Goal: Obtain resource: Download file/media

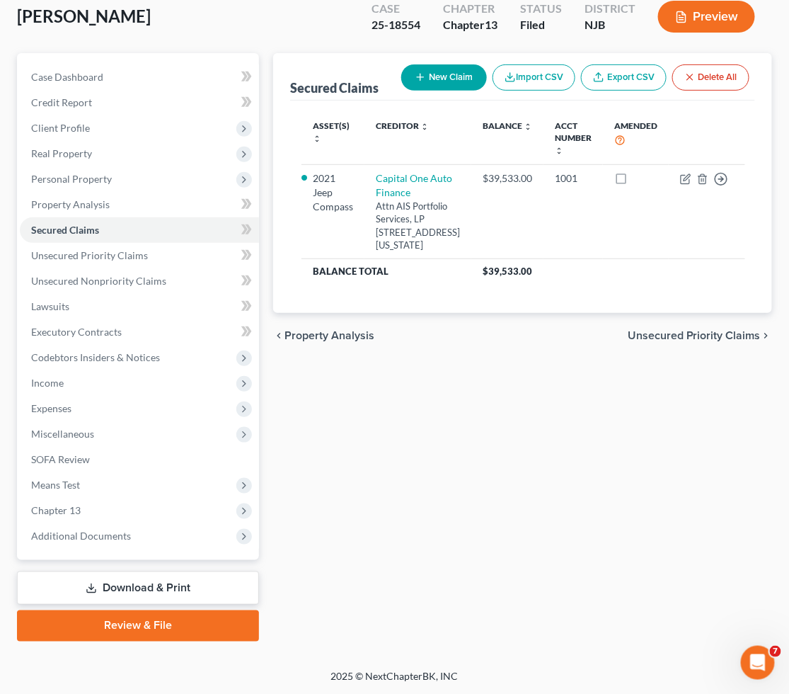
click at [122, 583] on link "Download & Print" at bounding box center [138, 587] width 242 height 33
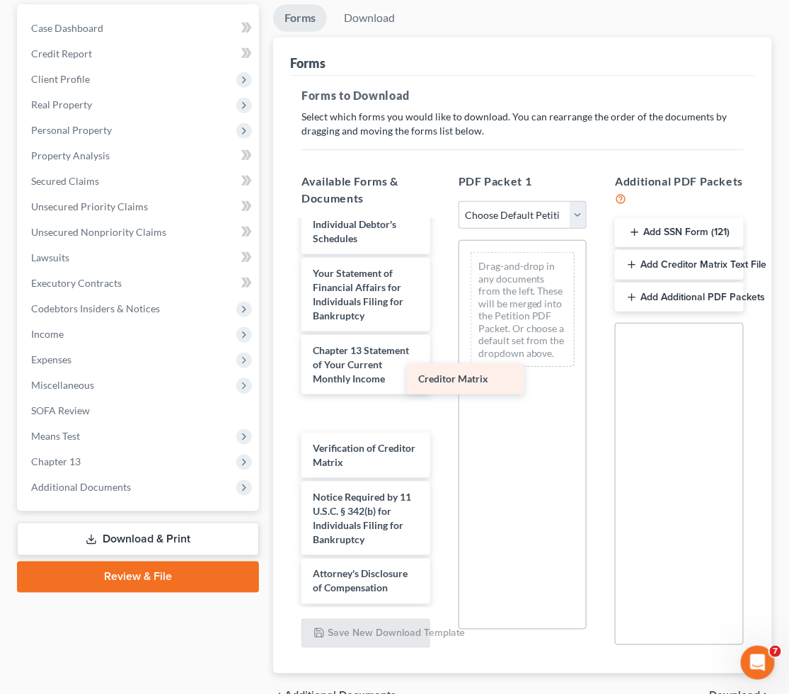
scroll to position [607, 0]
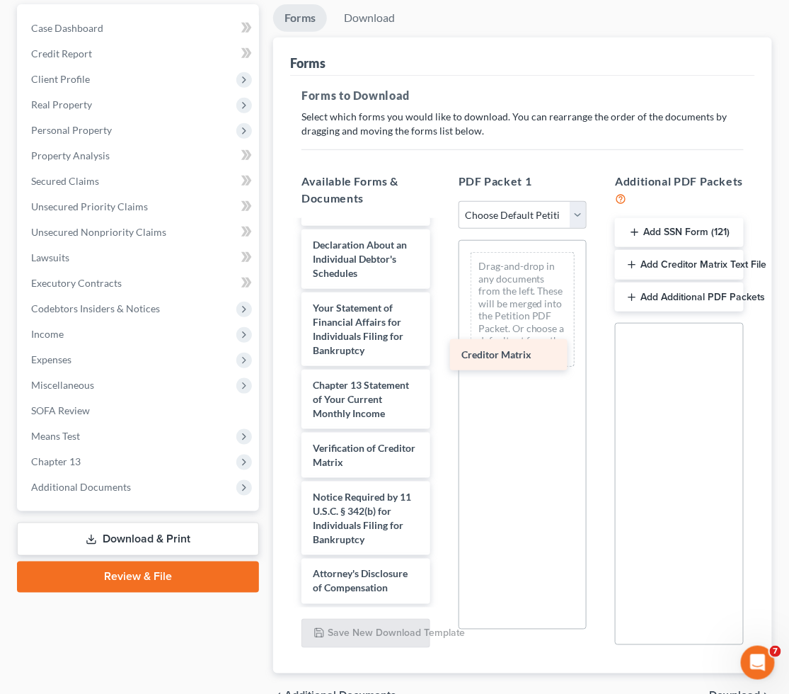
drag, startPoint x: 348, startPoint y: 400, endPoint x: 499, endPoint y: 353, distance: 158.1
click at [442, 353] on div "Creditor Matrix Voluntary Petition for Individuals Filing for Bankruptcy Summar…" at bounding box center [366, 144] width 152 height 920
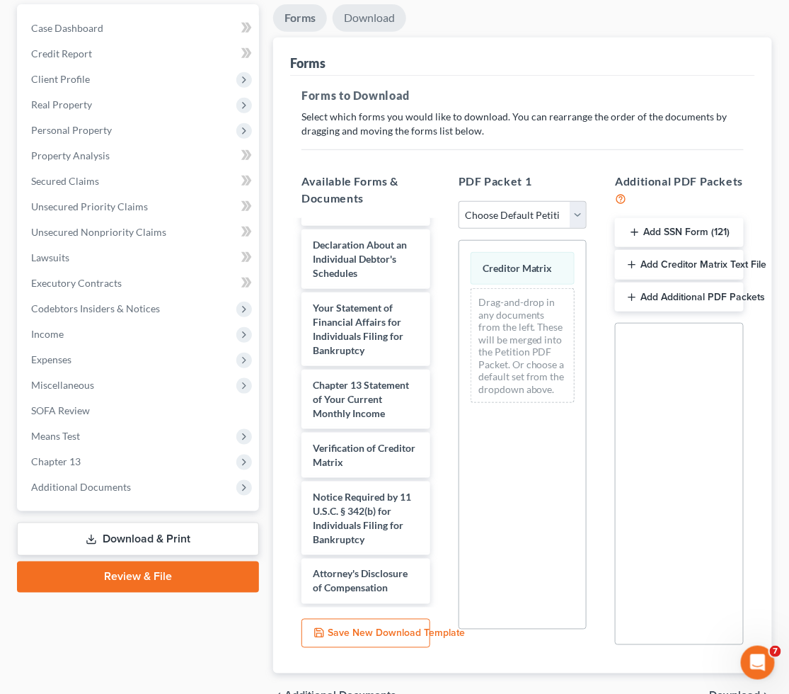
click at [365, 16] on link "Download" at bounding box center [370, 18] width 74 height 28
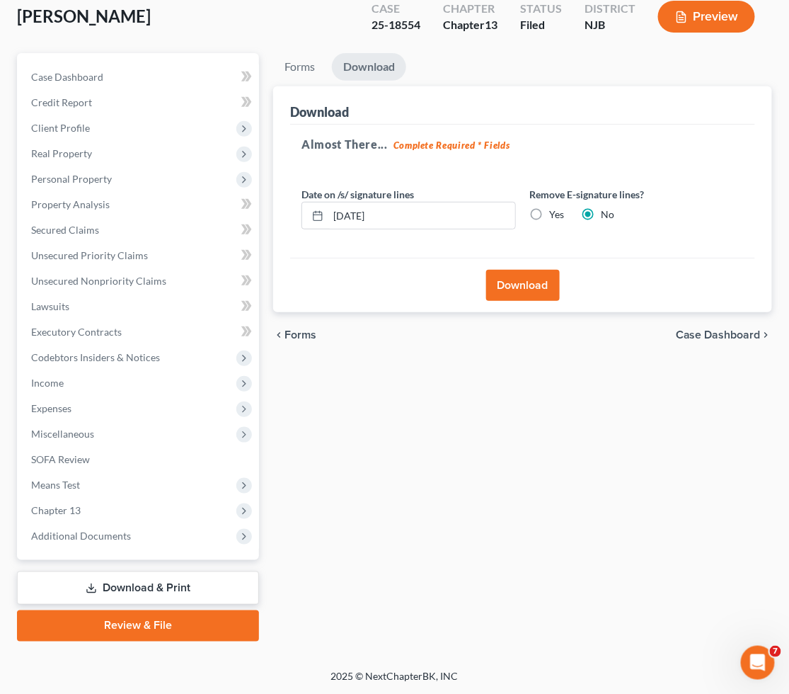
click at [506, 287] on button "Download" at bounding box center [523, 285] width 74 height 31
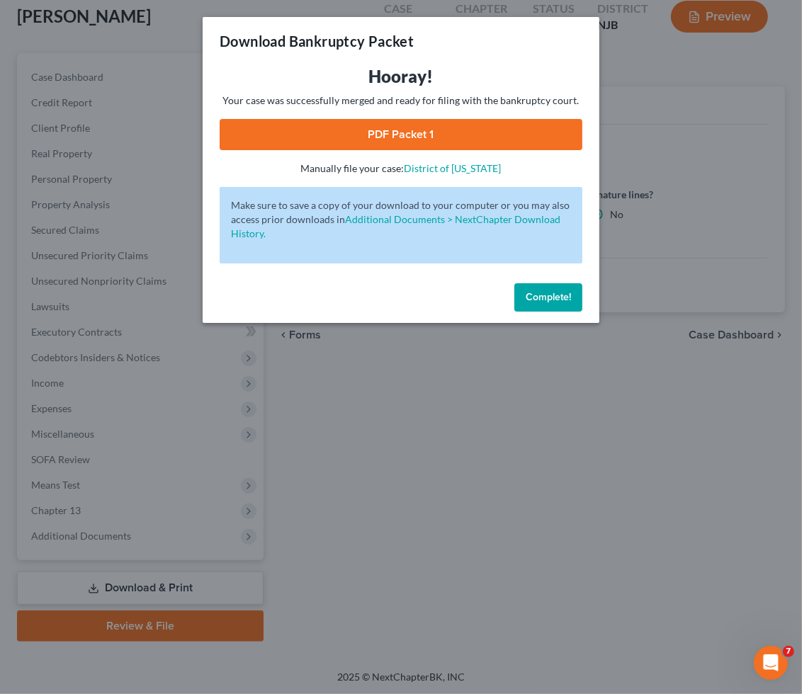
click at [252, 136] on link "PDF Packet 1" at bounding box center [401, 134] width 363 height 31
click at [530, 291] on span "Complete!" at bounding box center [547, 297] width 45 height 12
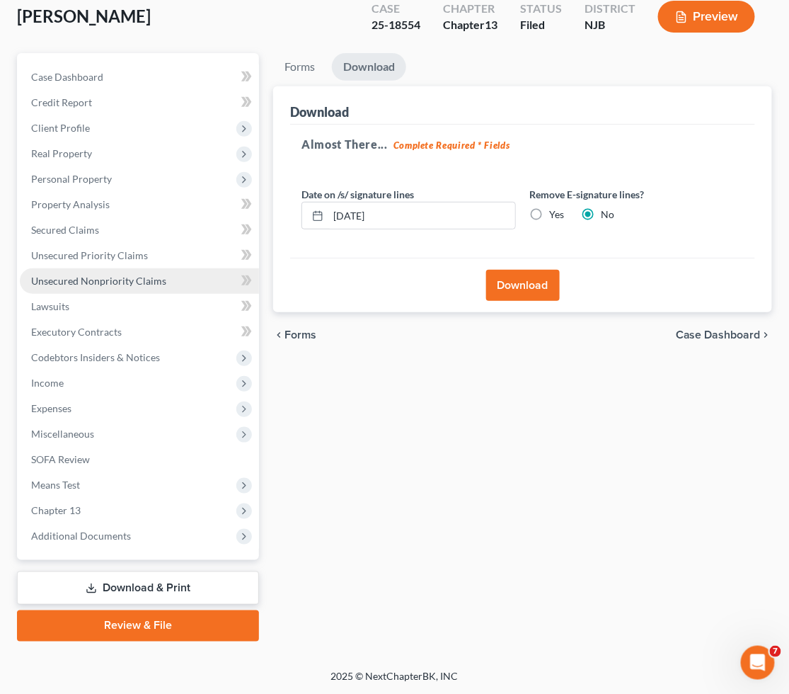
click at [95, 275] on span "Unsecured Nonpriority Claims" at bounding box center [98, 281] width 135 height 12
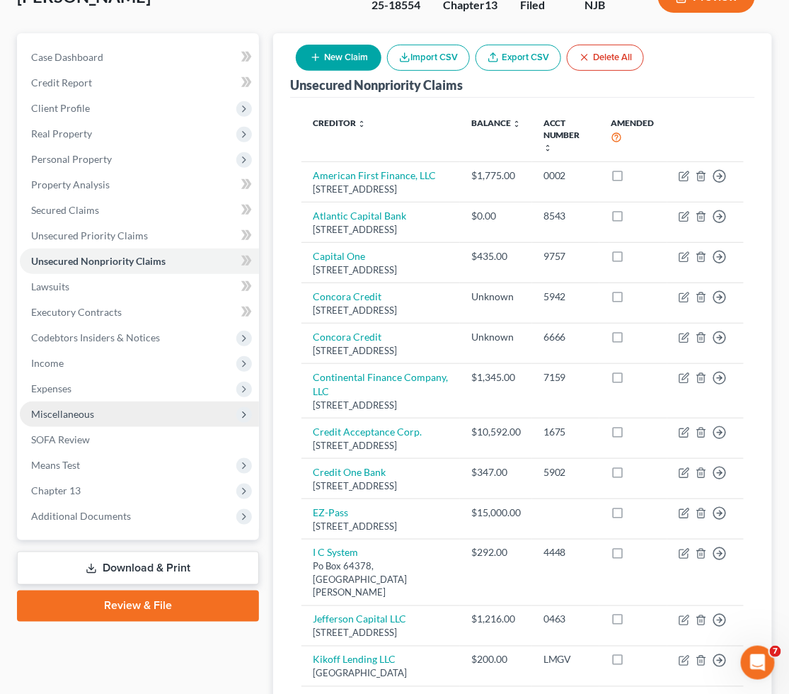
scroll to position [79, 0]
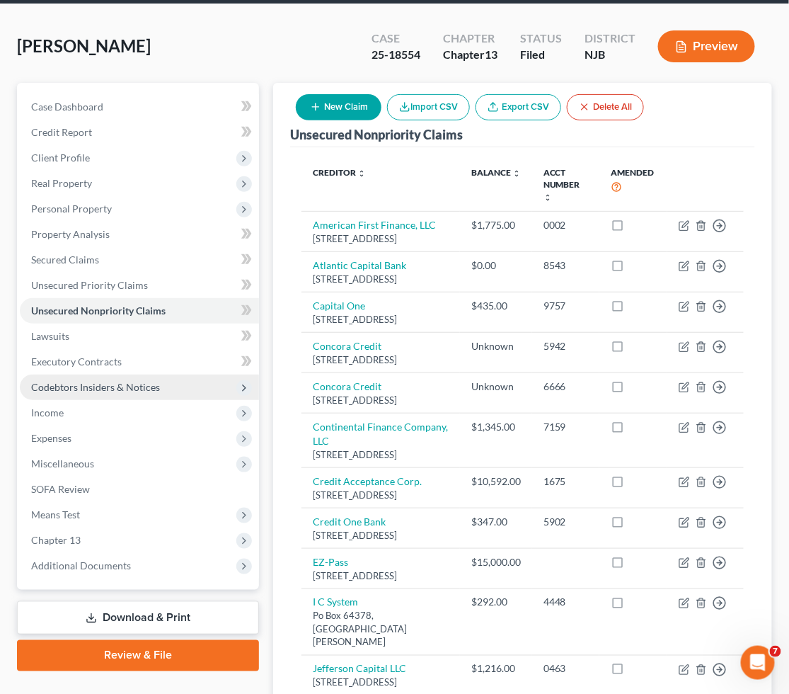
click at [110, 382] on span "Codebtors Insiders & Notices" at bounding box center [95, 387] width 129 height 12
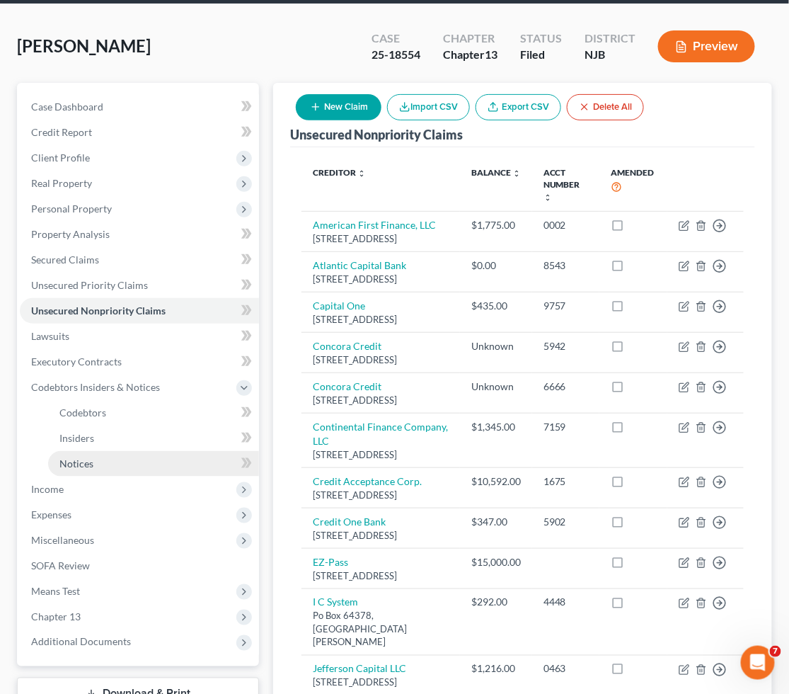
click at [92, 464] on span "Notices" at bounding box center [76, 463] width 34 height 12
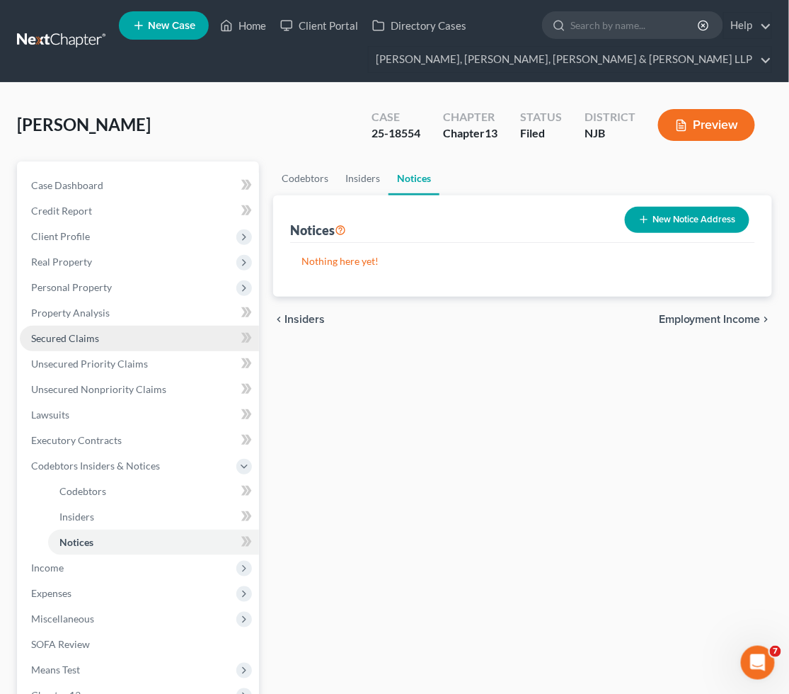
click at [73, 336] on span "Secured Claims" at bounding box center [65, 338] width 68 height 12
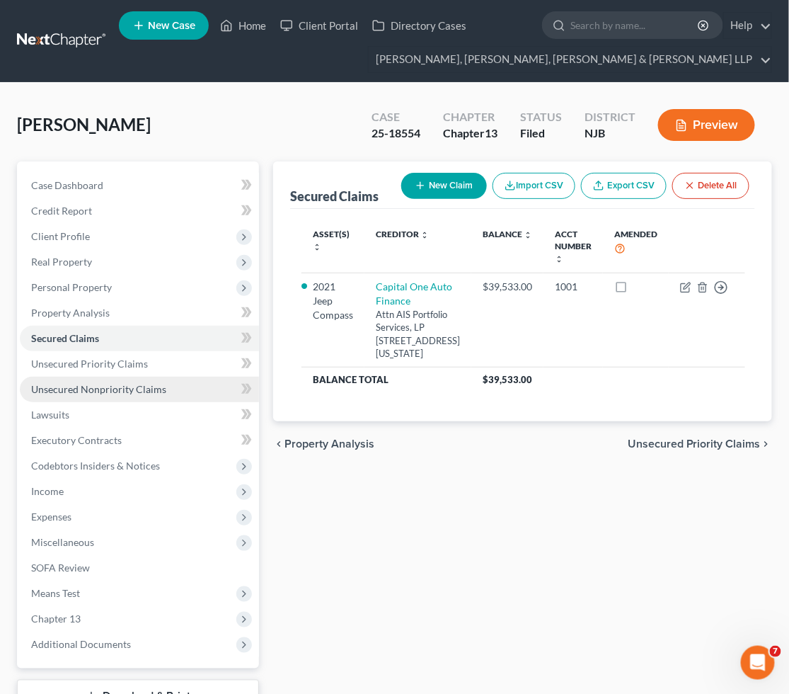
click at [69, 385] on span "Unsecured Nonpriority Claims" at bounding box center [98, 389] width 135 height 12
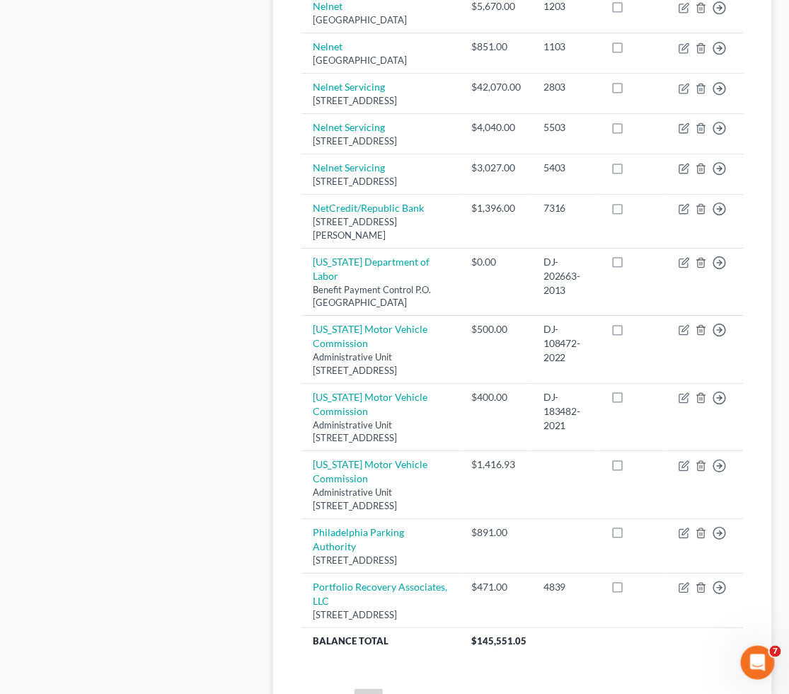
scroll to position [1495, 0]
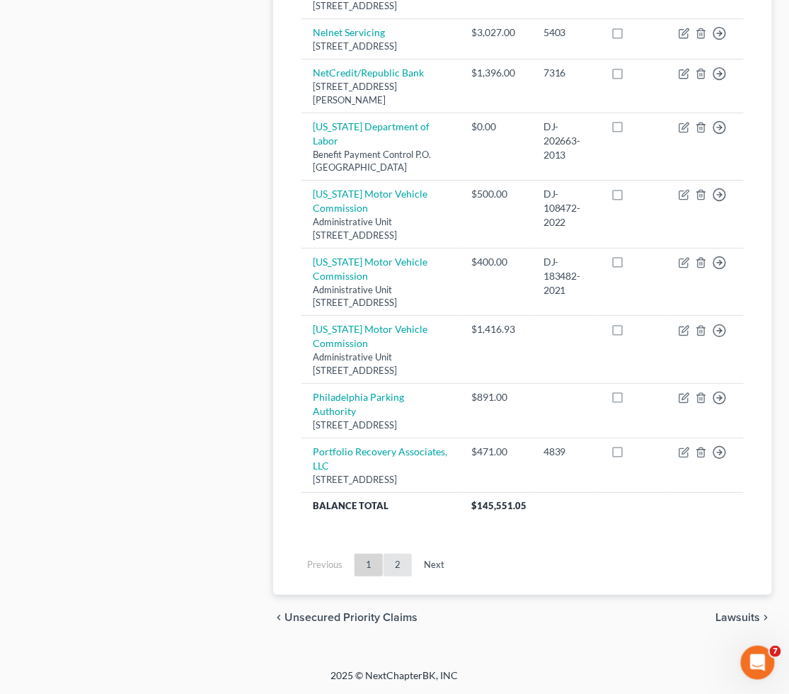
click at [392, 575] on link "2" at bounding box center [398, 565] width 28 height 23
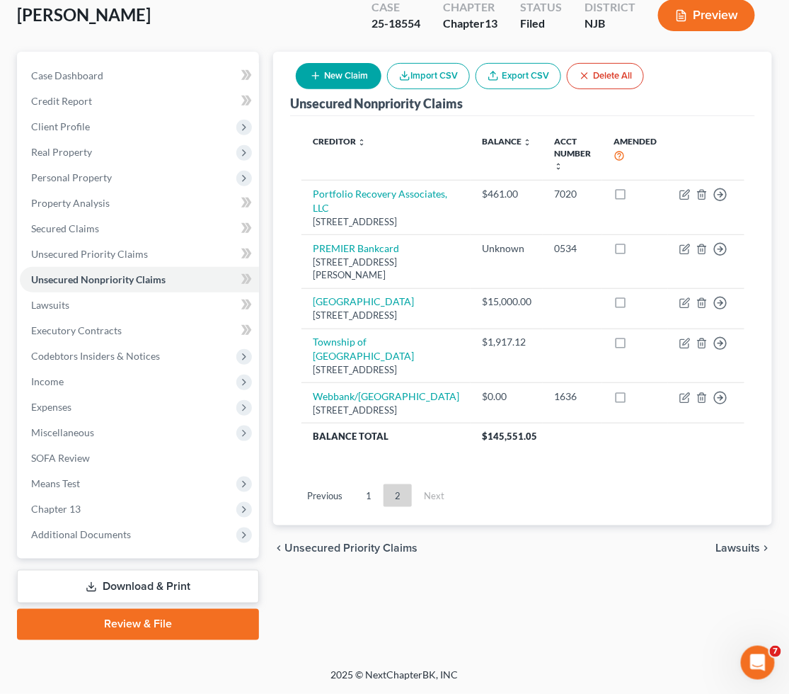
scroll to position [108, 0]
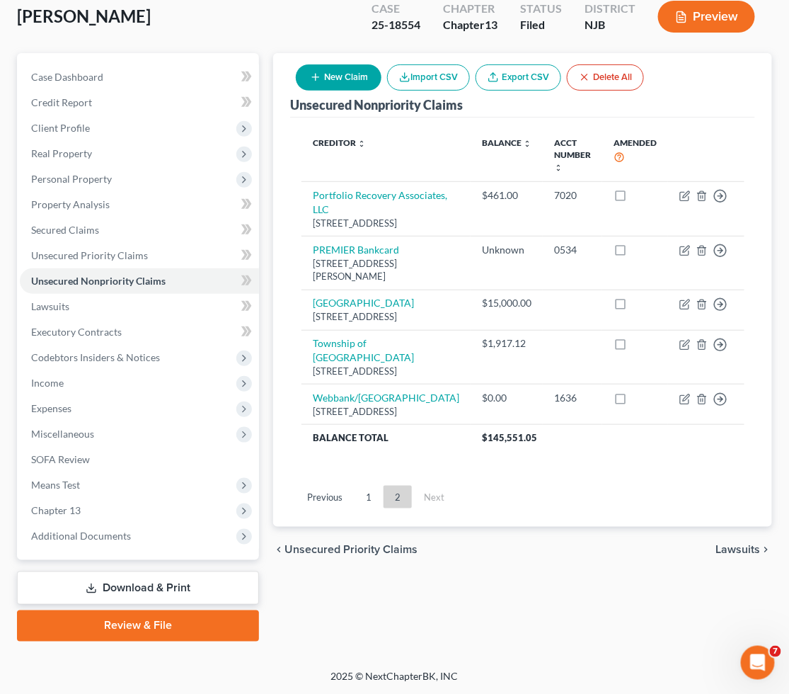
drag, startPoint x: 363, startPoint y: 530, endPoint x: 431, endPoint y: 588, distance: 89.3
click at [363, 508] on link "1" at bounding box center [369, 497] width 28 height 23
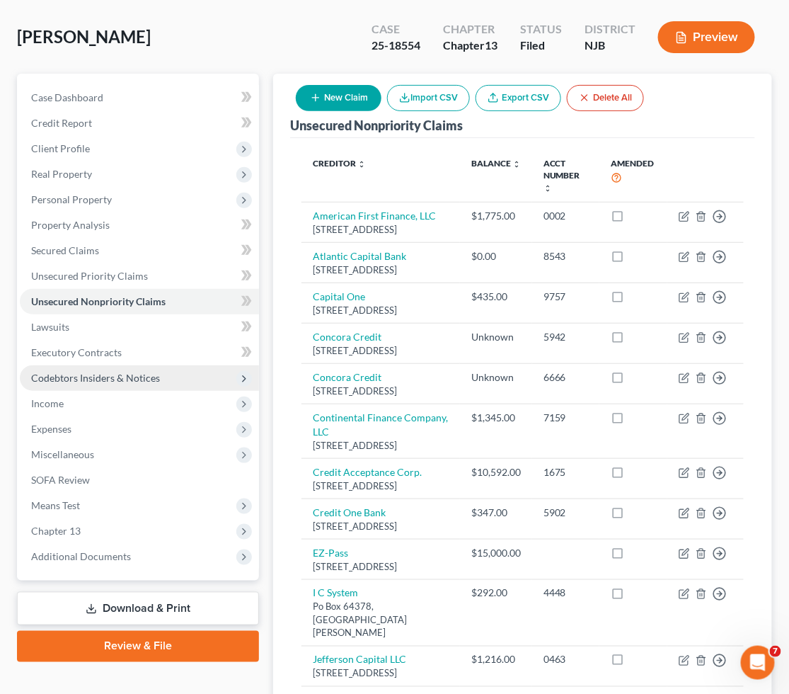
scroll to position [87, 0]
click at [113, 372] on span "Codebtors Insiders & Notices" at bounding box center [95, 378] width 129 height 12
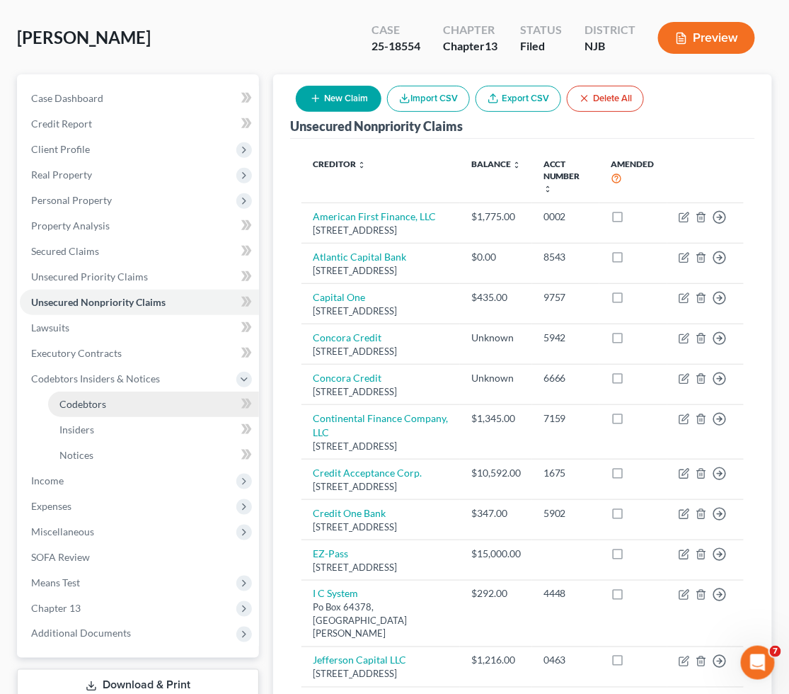
click at [96, 398] on span "Codebtors" at bounding box center [82, 404] width 47 height 12
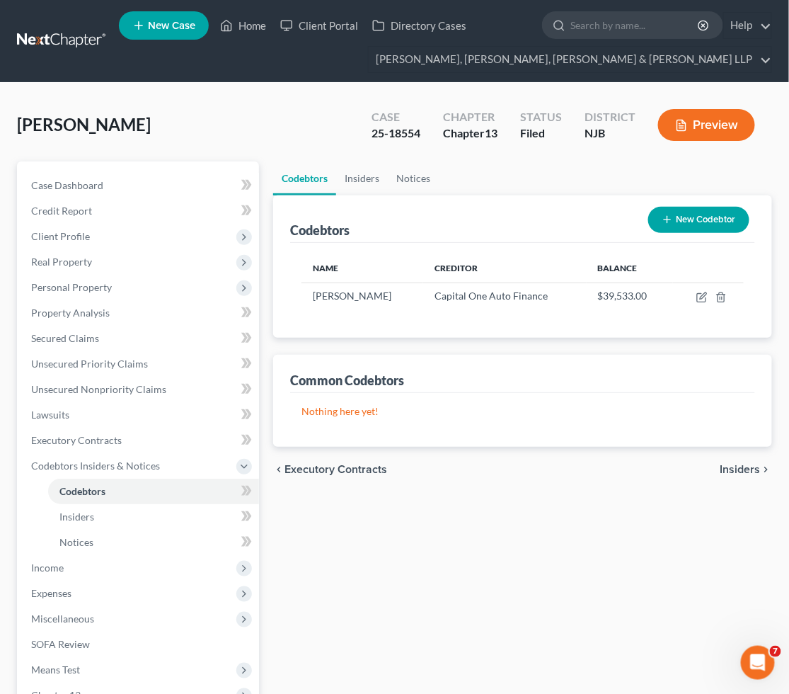
click at [273, 108] on div "[PERSON_NAME] Upgraded Case 25-18554 Chapter Chapter 13 Status [GEOGRAPHIC_DATA…" at bounding box center [395, 131] width 756 height 62
